Goal: Information Seeking & Learning: Learn about a topic

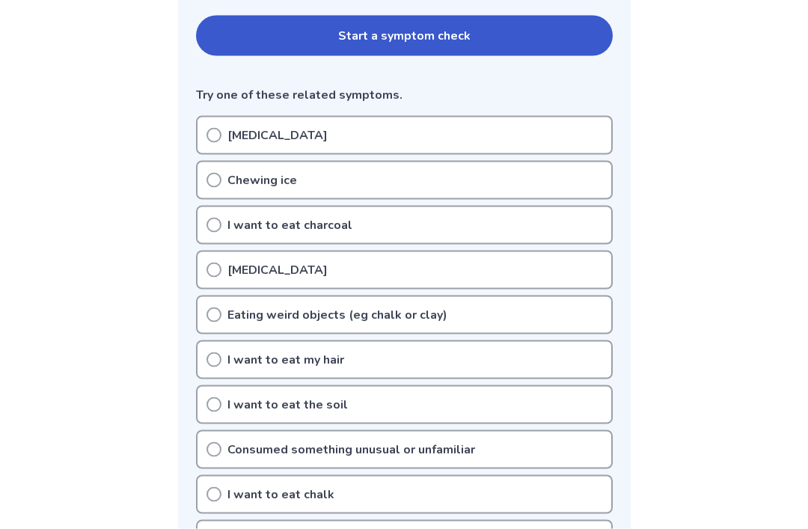
scroll to position [415, 0]
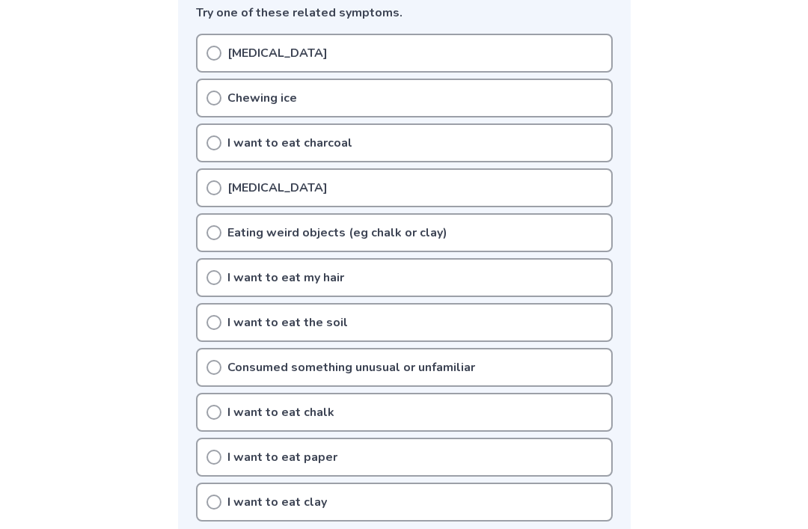
click at [226, 242] on div "Eating weird objects (eg chalk or clay)" at bounding box center [404, 232] width 417 height 39
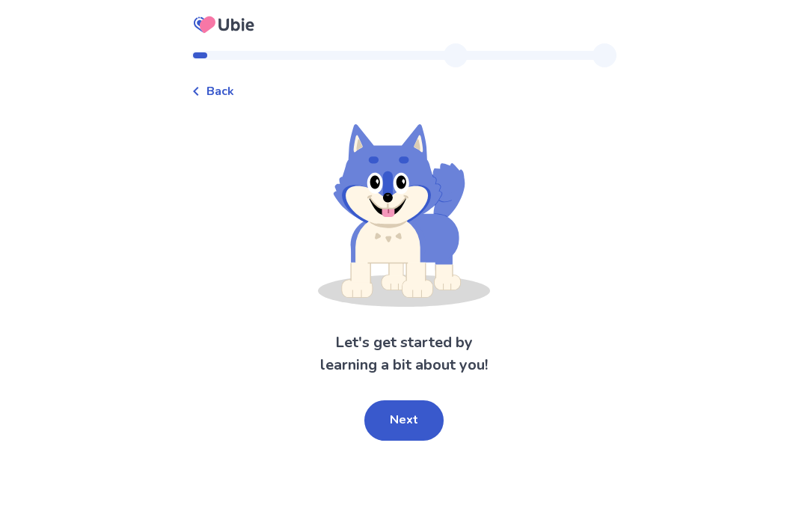
click at [381, 424] on button "Next" at bounding box center [403, 420] width 79 height 40
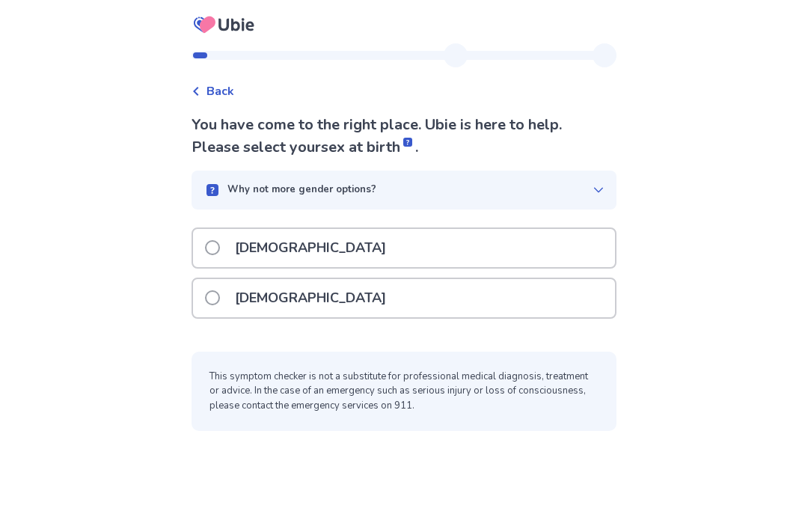
click at [219, 299] on span at bounding box center [212, 297] width 15 height 15
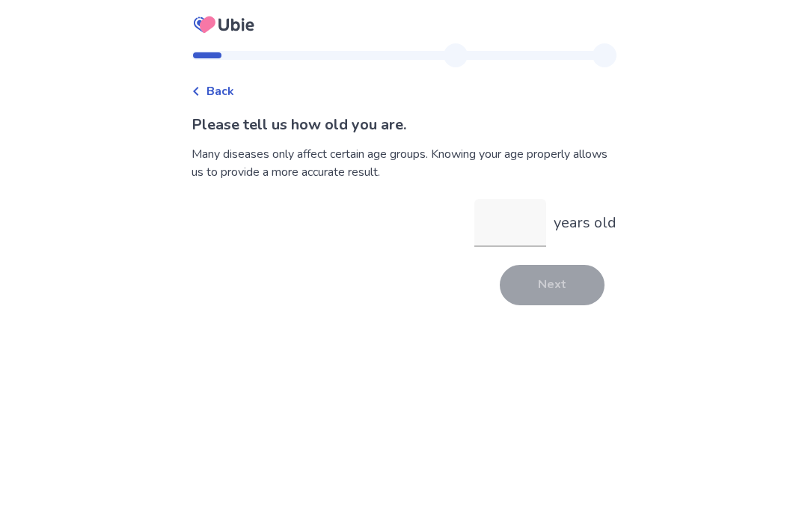
click at [503, 200] on input "years old" at bounding box center [510, 223] width 72 height 48
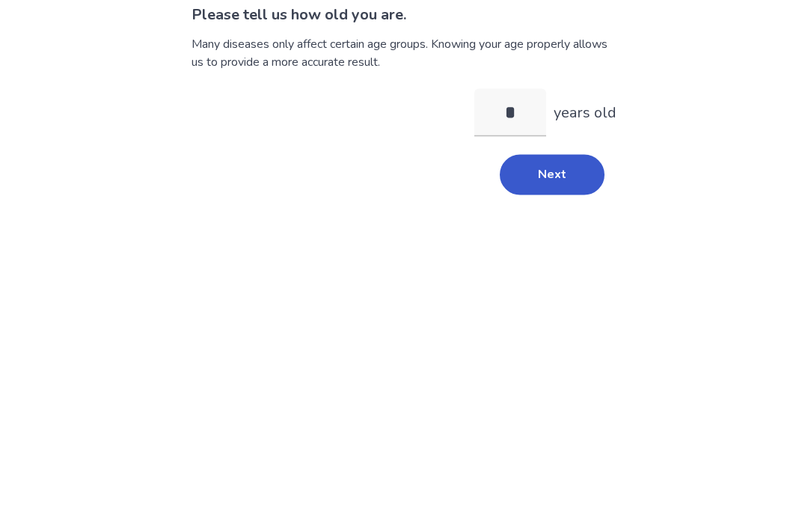
type input "**"
click at [569, 265] on button "Next" at bounding box center [552, 285] width 105 height 40
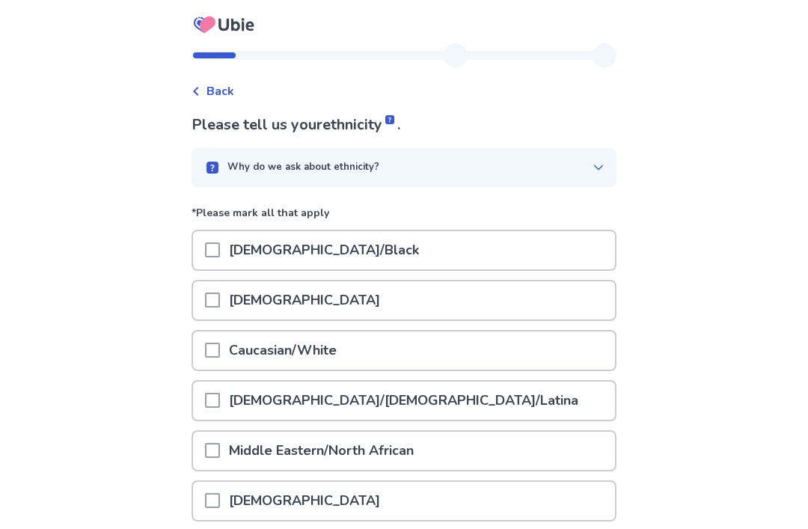
click at [216, 263] on div at bounding box center [212, 250] width 15 height 38
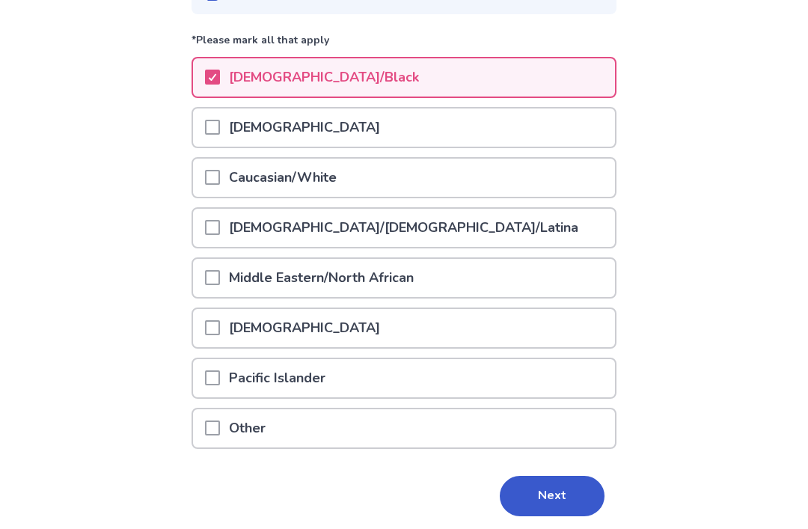
scroll to position [172, 0]
click at [209, 332] on div "[DEMOGRAPHIC_DATA]" at bounding box center [404, 329] width 422 height 38
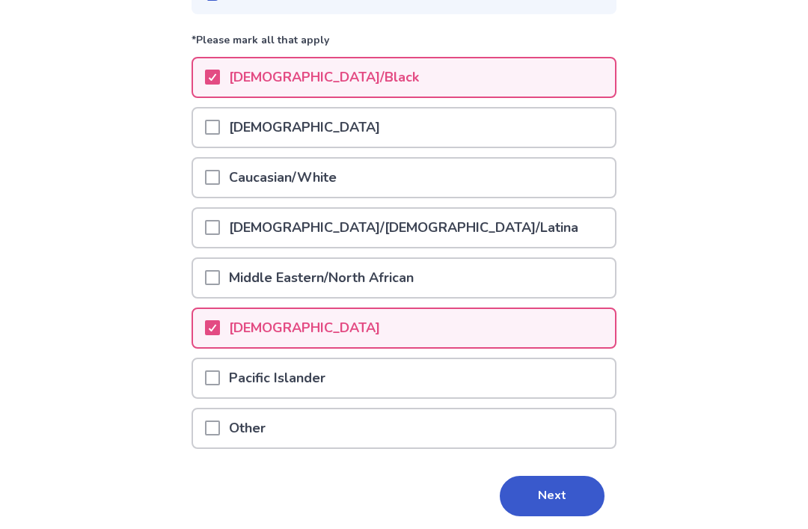
click at [542, 493] on button "Next" at bounding box center [552, 496] width 105 height 40
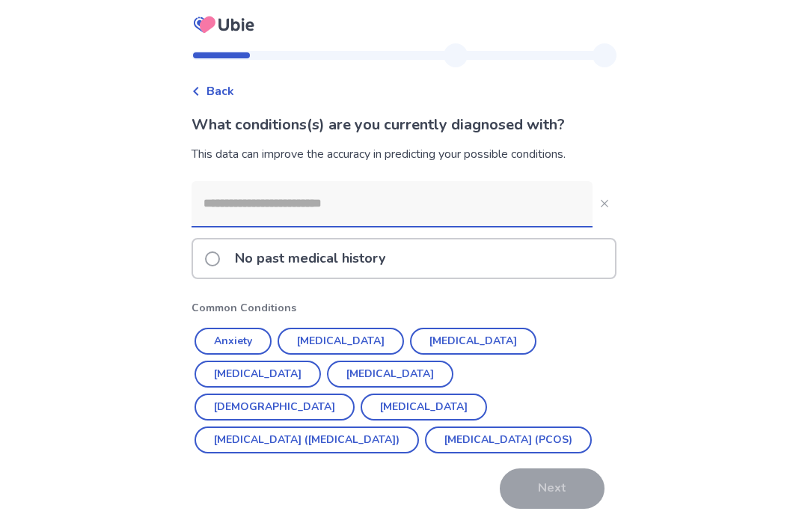
click at [209, 270] on div "No past medical history" at bounding box center [404, 258] width 422 height 38
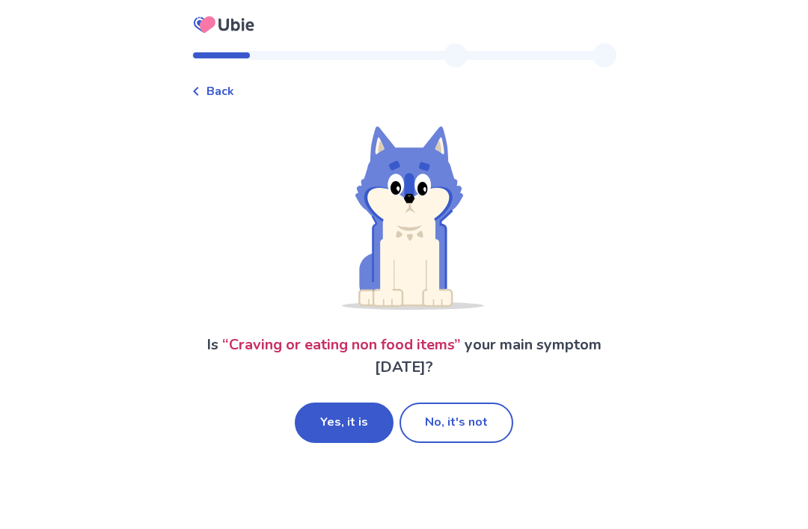
click at [328, 419] on button "Yes, it is" at bounding box center [344, 423] width 99 height 40
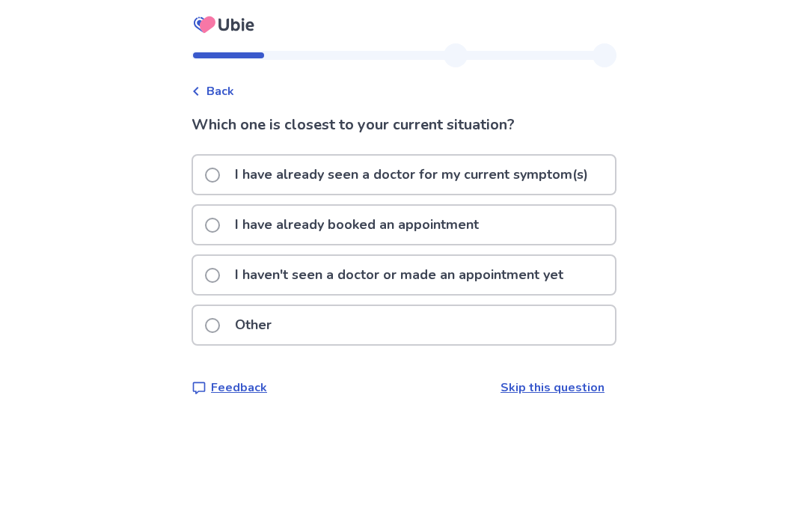
click at [214, 277] on span at bounding box center [212, 275] width 15 height 15
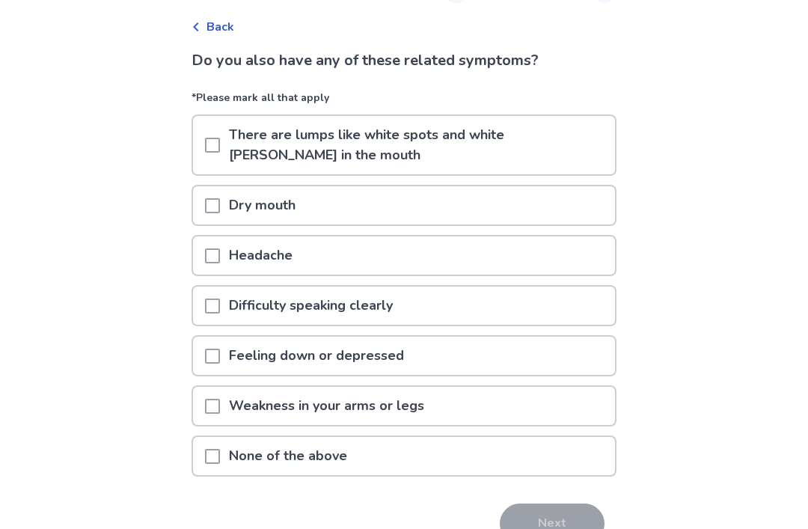
scroll to position [61, 0]
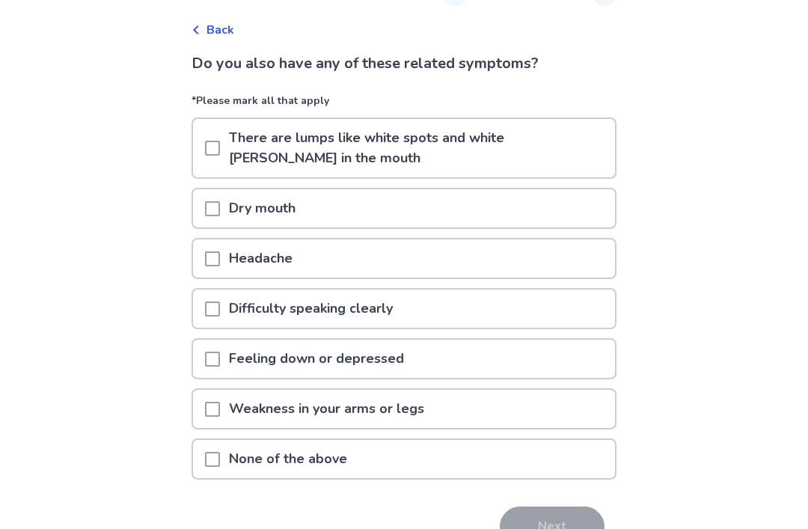
click at [219, 455] on span at bounding box center [212, 460] width 15 height 15
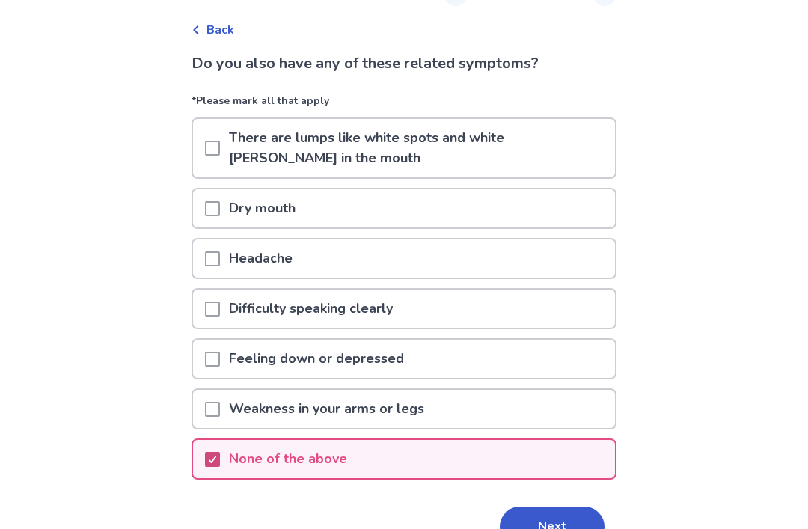
click at [553, 528] on button "Next" at bounding box center [552, 527] width 105 height 40
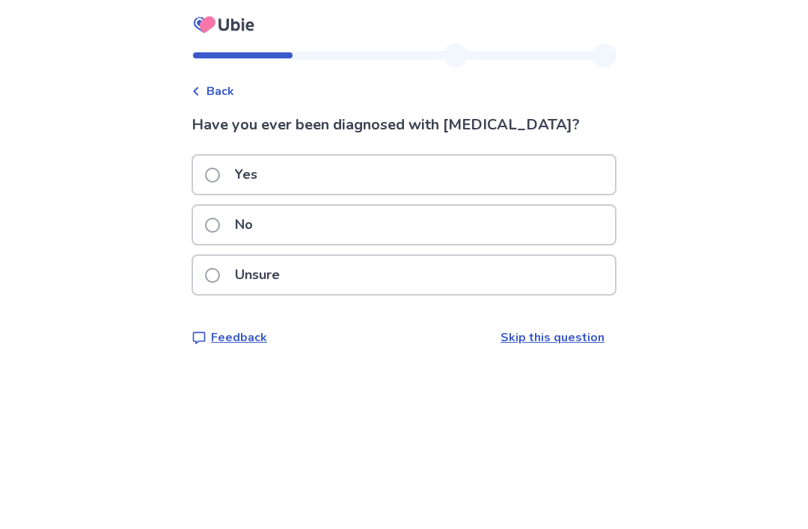
click at [215, 279] on span at bounding box center [212, 275] width 15 height 15
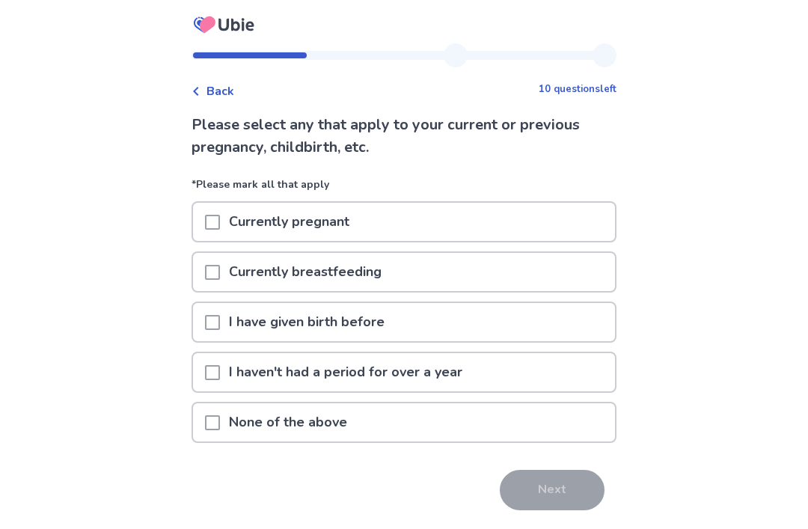
click at [201, 91] on icon at bounding box center [196, 91] width 9 height 9
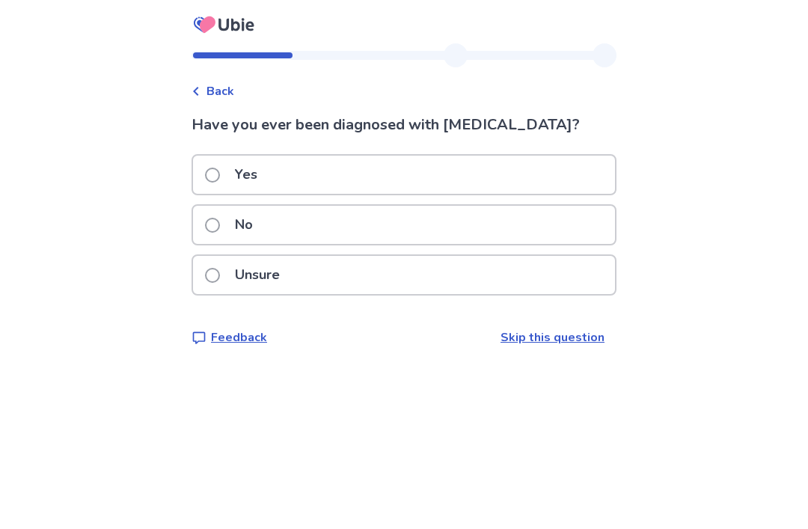
click at [220, 234] on label "No" at bounding box center [233, 225] width 57 height 38
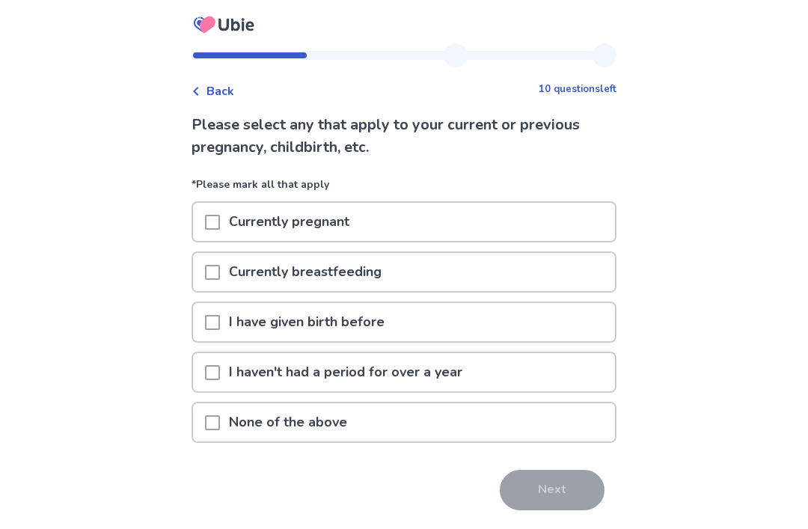
click at [220, 418] on span at bounding box center [212, 422] width 15 height 15
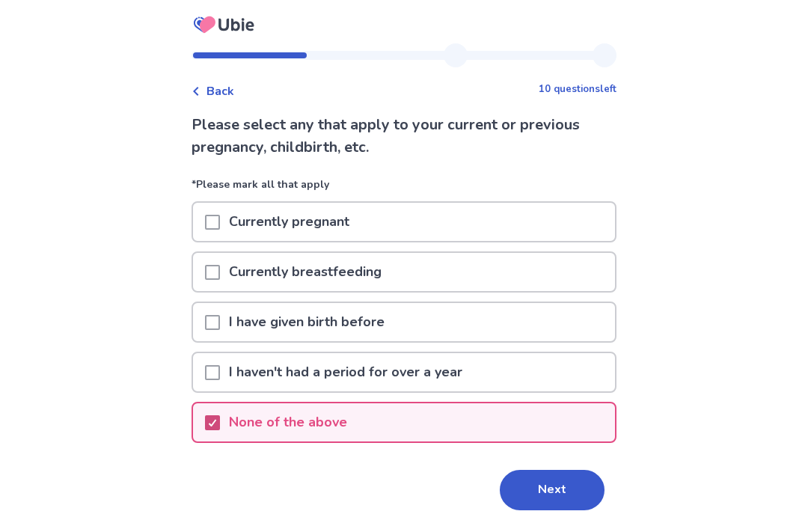
click at [569, 491] on button "Next" at bounding box center [552, 490] width 105 height 40
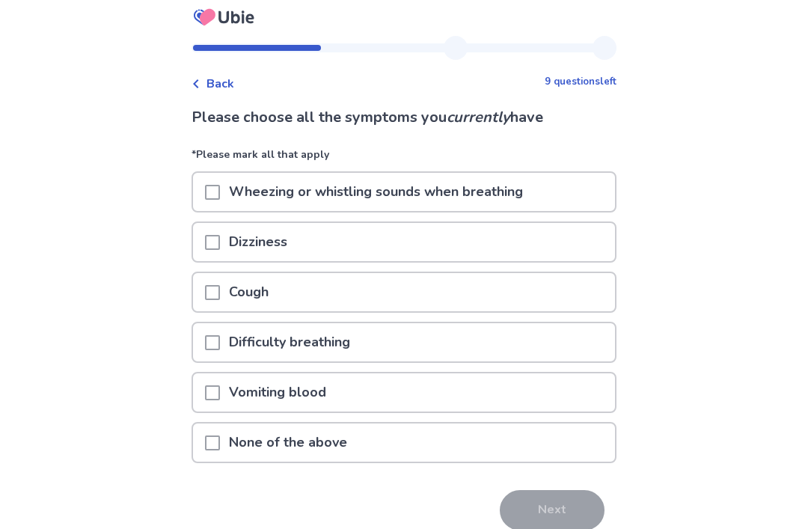
scroll to position [7, 0]
click at [214, 426] on div at bounding box center [212, 443] width 15 height 38
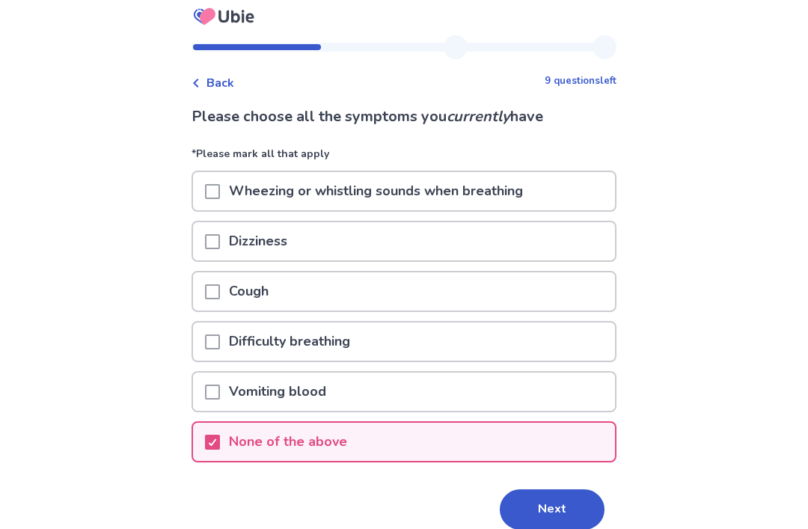
scroll to position [0, 0]
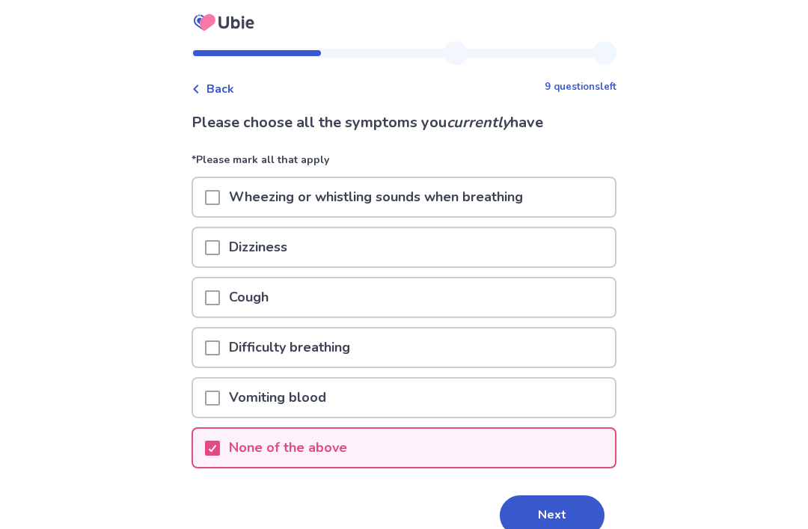
click at [552, 514] on button "Next" at bounding box center [552, 515] width 105 height 40
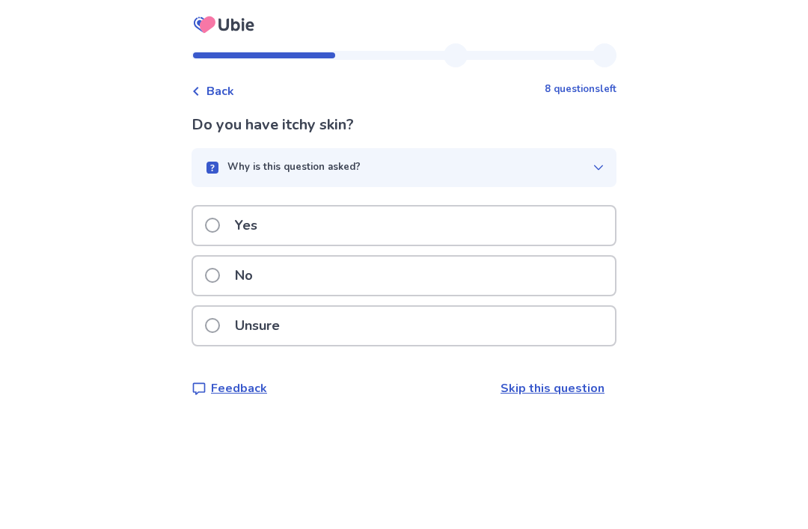
click at [214, 288] on label "No" at bounding box center [233, 276] width 57 height 38
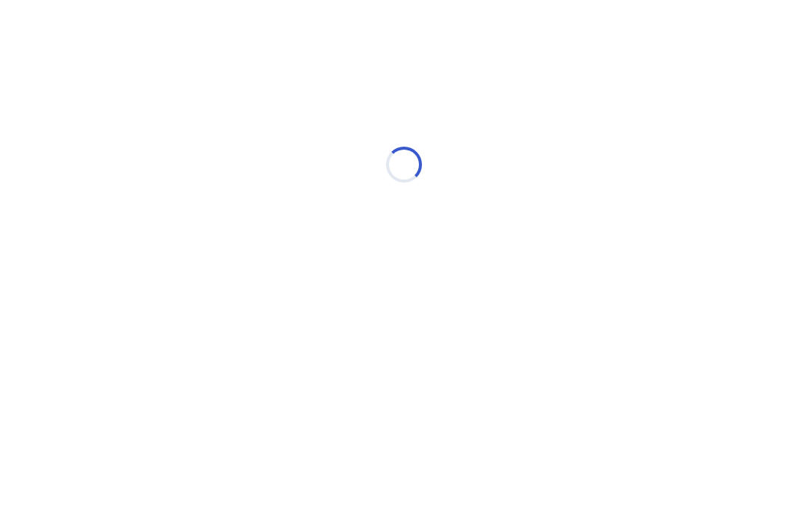
click at [547, 314] on html "Loading... Ubie Symptom Checker" at bounding box center [404, 157] width 808 height 314
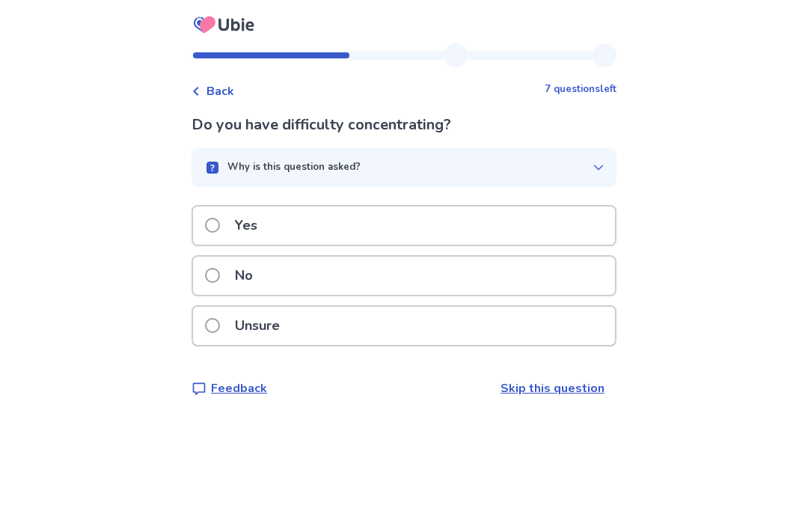
click at [218, 126] on p "Do you have difficulty concentrating?" at bounding box center [404, 125] width 425 height 22
click at [213, 121] on p "Do you have difficulty concentrating?" at bounding box center [404, 125] width 425 height 22
click at [212, 117] on p "Do you have difficulty concentrating?" at bounding box center [404, 125] width 425 height 22
click at [201, 95] on icon at bounding box center [196, 91] width 9 height 9
click at [220, 230] on span at bounding box center [212, 225] width 15 height 15
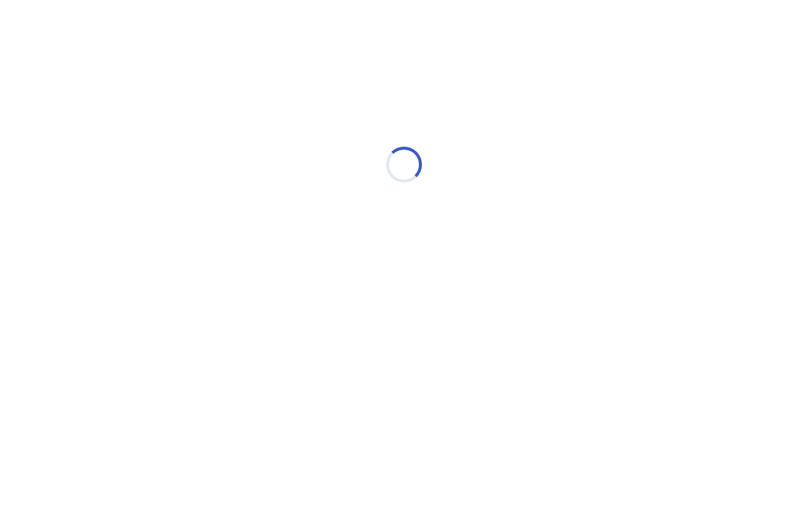
click at [548, 314] on html "Loading... Ubie Symptom Checker" at bounding box center [404, 157] width 808 height 314
select select "*"
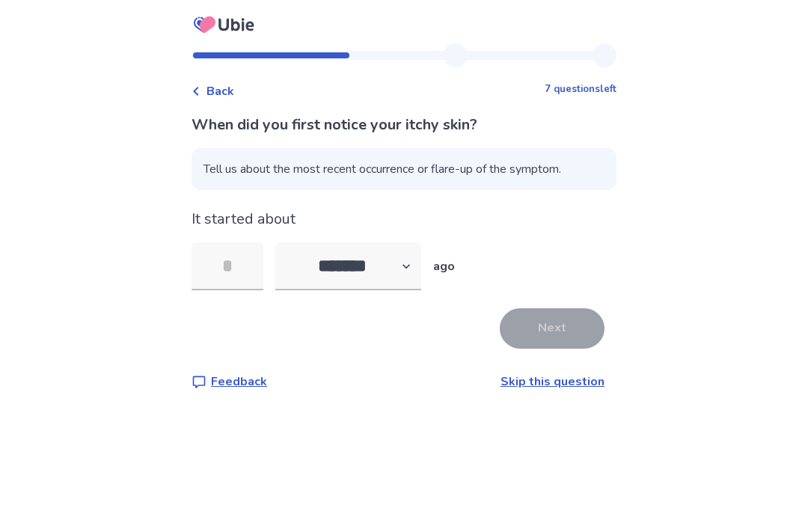
click at [219, 179] on span "Tell us about the most recent occurrence or flare-up of the symptom." at bounding box center [404, 169] width 425 height 42
click at [311, 263] on select "******* ****** ******* ******** *******" at bounding box center [348, 266] width 146 height 48
click at [245, 331] on div "Next" at bounding box center [404, 328] width 425 height 40
click at [236, 258] on input "tel" at bounding box center [228, 266] width 72 height 48
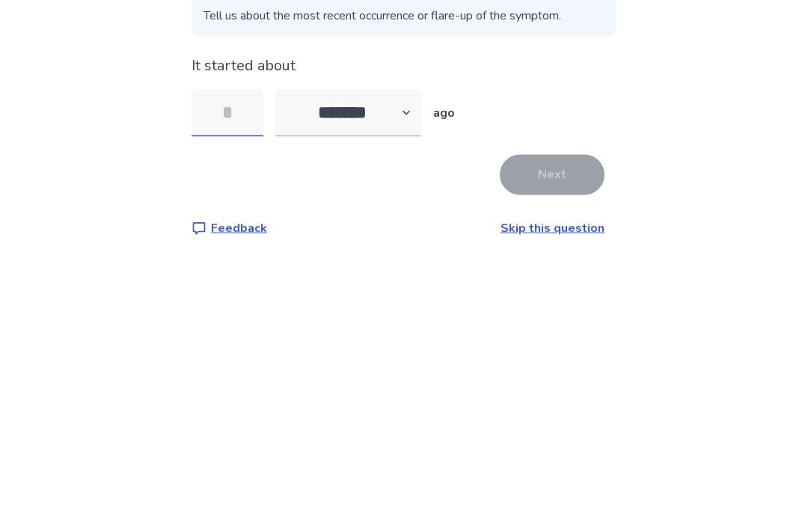
type input "*"
click at [520, 308] on button "Next" at bounding box center [552, 328] width 105 height 40
